Goal: Understand process/instructions: Learn how to perform a task or action

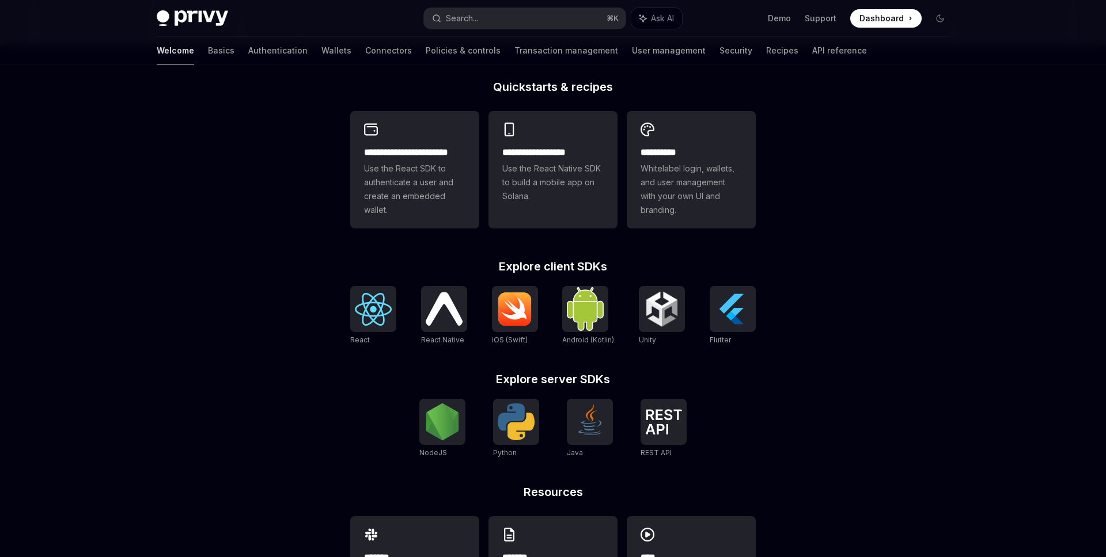
scroll to position [358, 0]
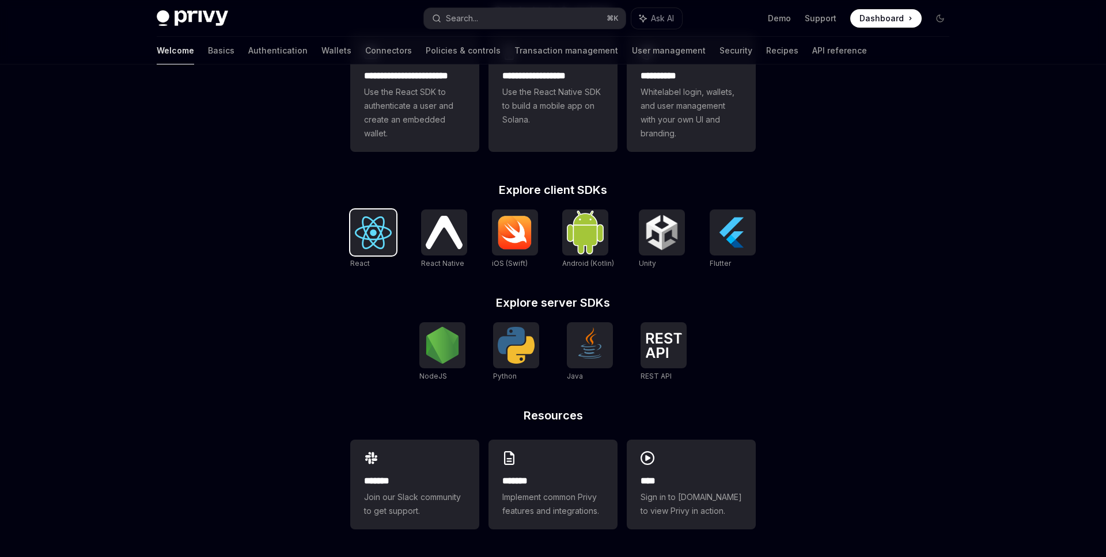
click at [382, 231] on img at bounding box center [373, 233] width 37 height 33
click at [367, 249] on div at bounding box center [373, 233] width 46 height 46
type textarea "*"
click at [670, 345] on img at bounding box center [663, 345] width 37 height 25
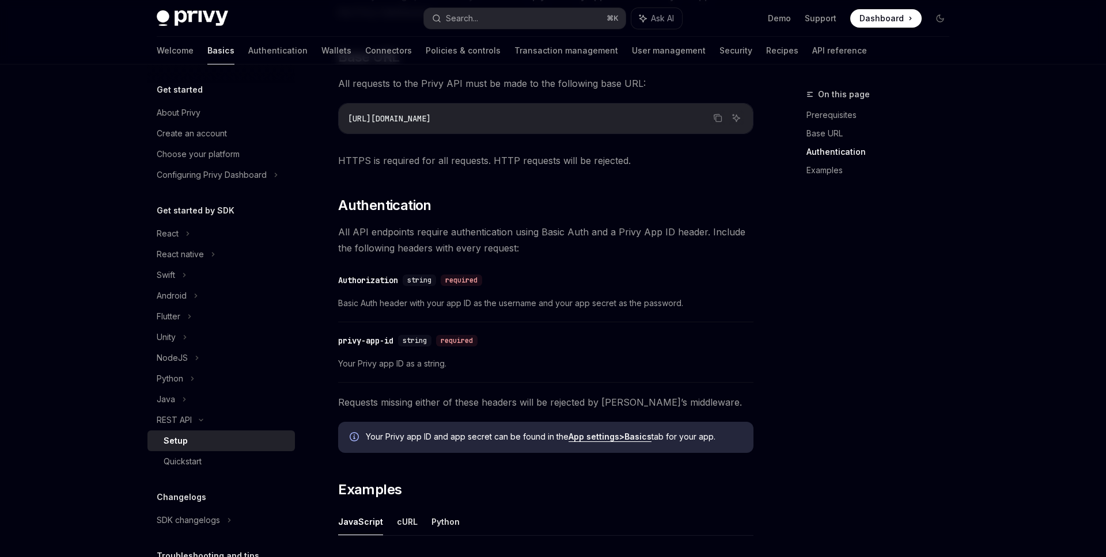
scroll to position [538, 0]
